Goal: Transaction & Acquisition: Download file/media

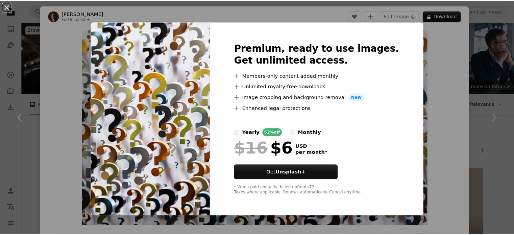
scroll to position [901, 0]
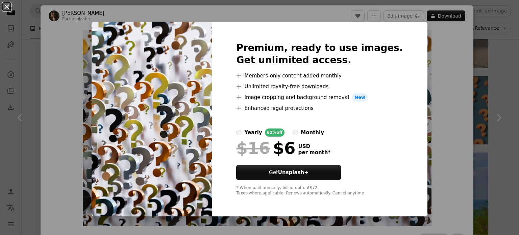
click at [6, 7] on button "An X shape" at bounding box center [7, 7] width 8 height 8
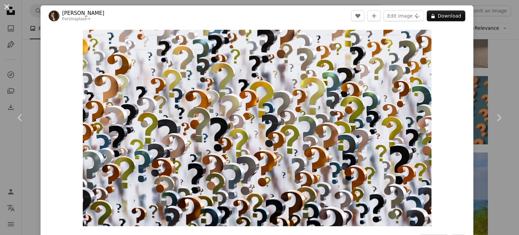
click at [7, 5] on button "An X shape" at bounding box center [7, 7] width 8 height 8
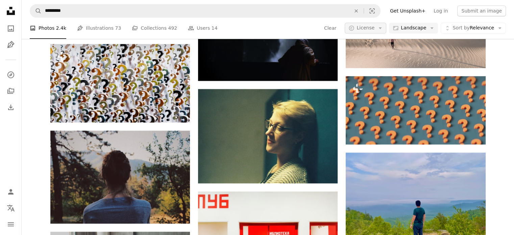
click at [383, 27] on icon "Arrow down" at bounding box center [380, 28] width 6 height 6
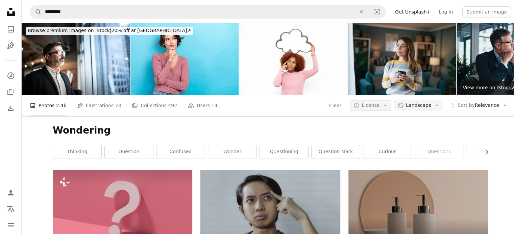
scroll to position [901, 0]
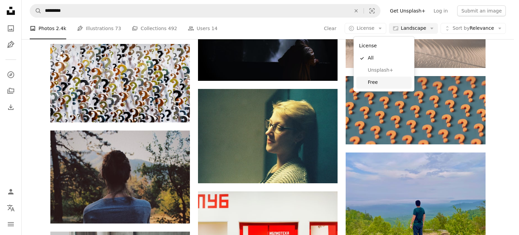
click at [374, 82] on span "Free" at bounding box center [388, 82] width 41 height 7
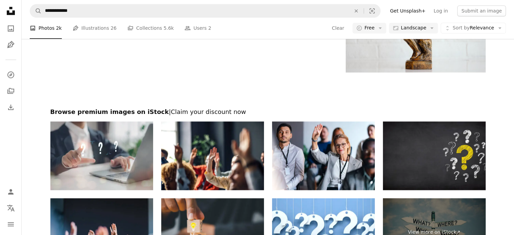
scroll to position [845, 0]
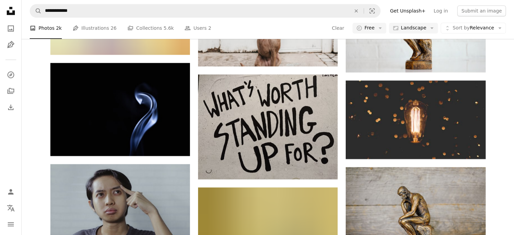
scroll to position [2495, 0]
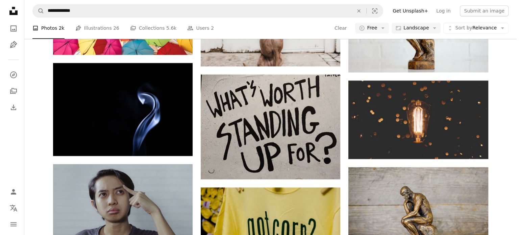
scroll to position [203, 0]
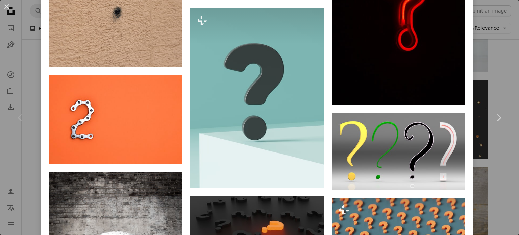
scroll to position [845, 0]
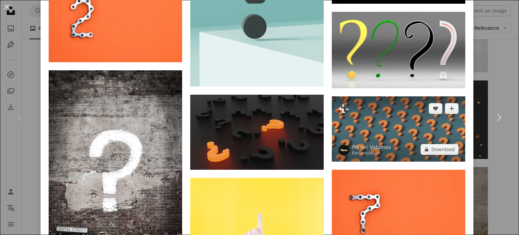
click at [386, 117] on img at bounding box center [399, 128] width 134 height 65
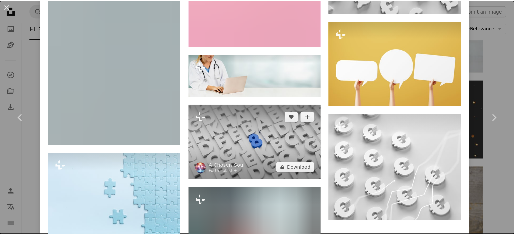
scroll to position [2603, 0]
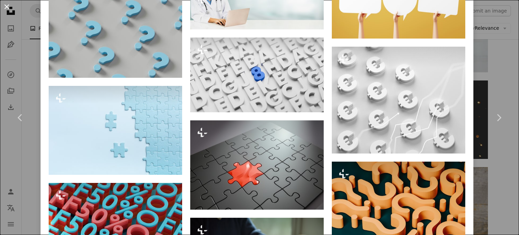
click at [6, 7] on button "An X shape" at bounding box center [7, 7] width 8 height 8
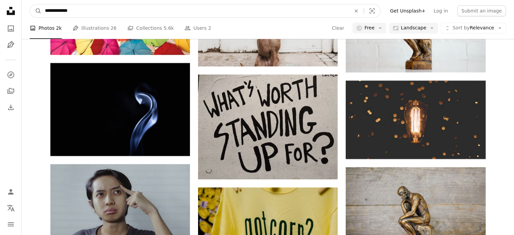
scroll to position [162, 0]
drag, startPoint x: 77, startPoint y: 10, endPoint x: 0, endPoint y: 0, distance: 77.8
type input "*******"
click button "A magnifying glass" at bounding box center [35, 10] width 11 height 13
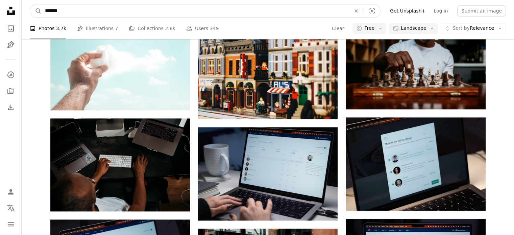
scroll to position [302, 0]
drag, startPoint x: 78, startPoint y: 11, endPoint x: 0, endPoint y: -6, distance: 80.4
type input "******"
click button "A magnifying glass" at bounding box center [35, 10] width 11 height 13
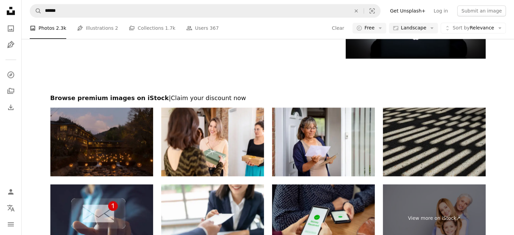
scroll to position [68, 0]
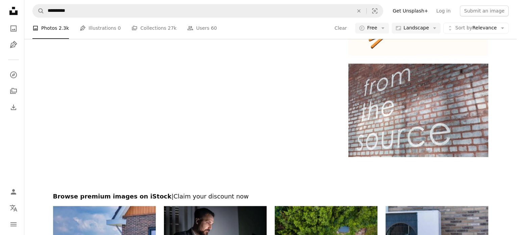
scroll to position [676, 0]
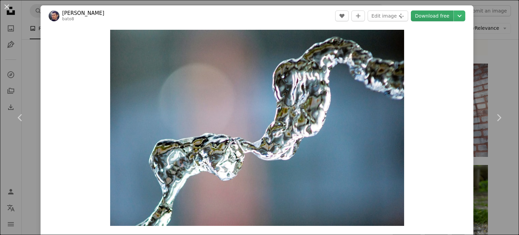
click at [426, 17] on link "Download free" at bounding box center [432, 15] width 43 height 11
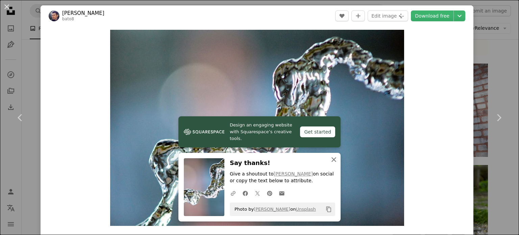
click at [331, 161] on icon "An X shape" at bounding box center [334, 160] width 8 height 8
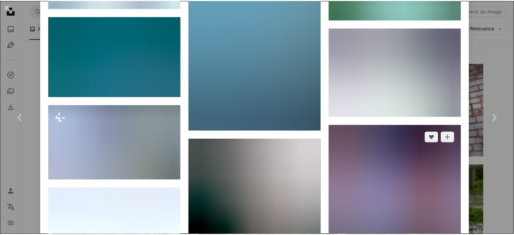
scroll to position [879, 0]
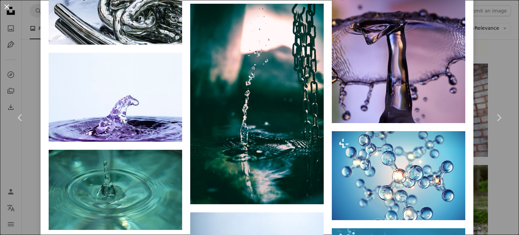
click at [9, 8] on button "An X shape" at bounding box center [7, 7] width 8 height 8
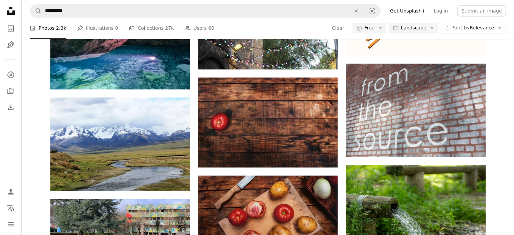
scroll to position [1521, 0]
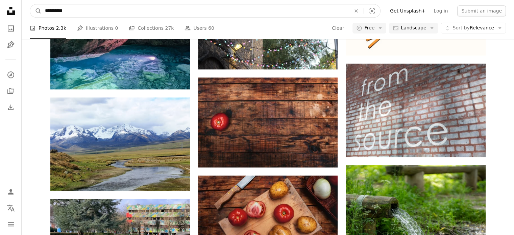
drag, startPoint x: 83, startPoint y: 13, endPoint x: 0, endPoint y: 4, distance: 83.3
click at [0, 4] on div "**********" at bounding box center [257, 140] width 514 height 2083
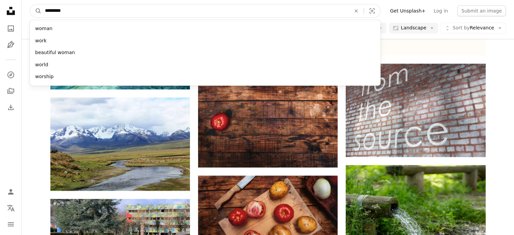
type input "*********"
click at [30, 4] on button "A magnifying glass" at bounding box center [35, 10] width 11 height 13
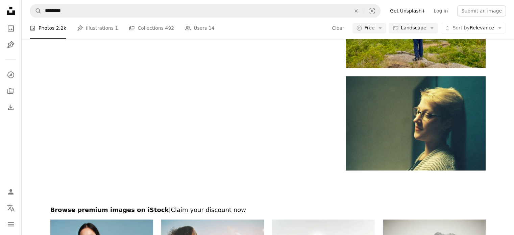
scroll to position [1150, 0]
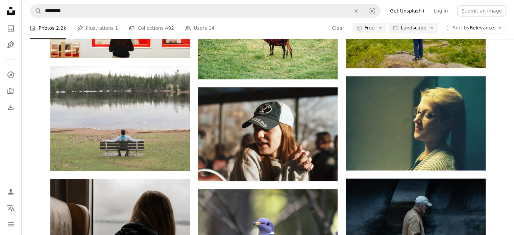
scroll to position [996, 0]
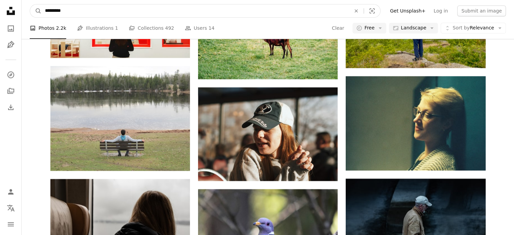
click at [45, 8] on input "*********" at bounding box center [195, 10] width 307 height 13
type input "**********"
click button "A magnifying glass" at bounding box center [35, 10] width 11 height 13
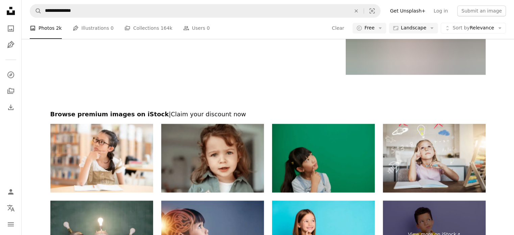
scroll to position [1062, 0]
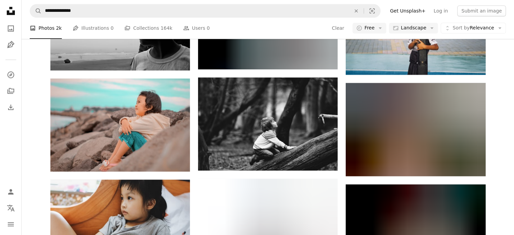
scroll to position [1618, 0]
